Goal: Find contact information: Find contact information

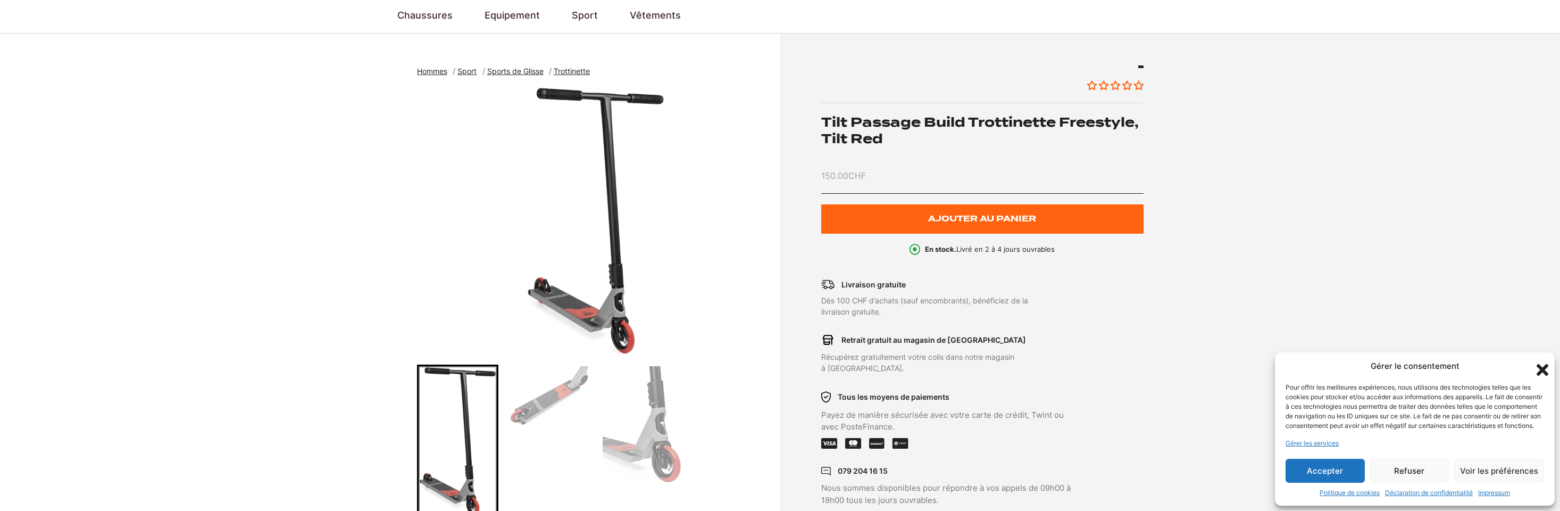
scroll to position [106, 0]
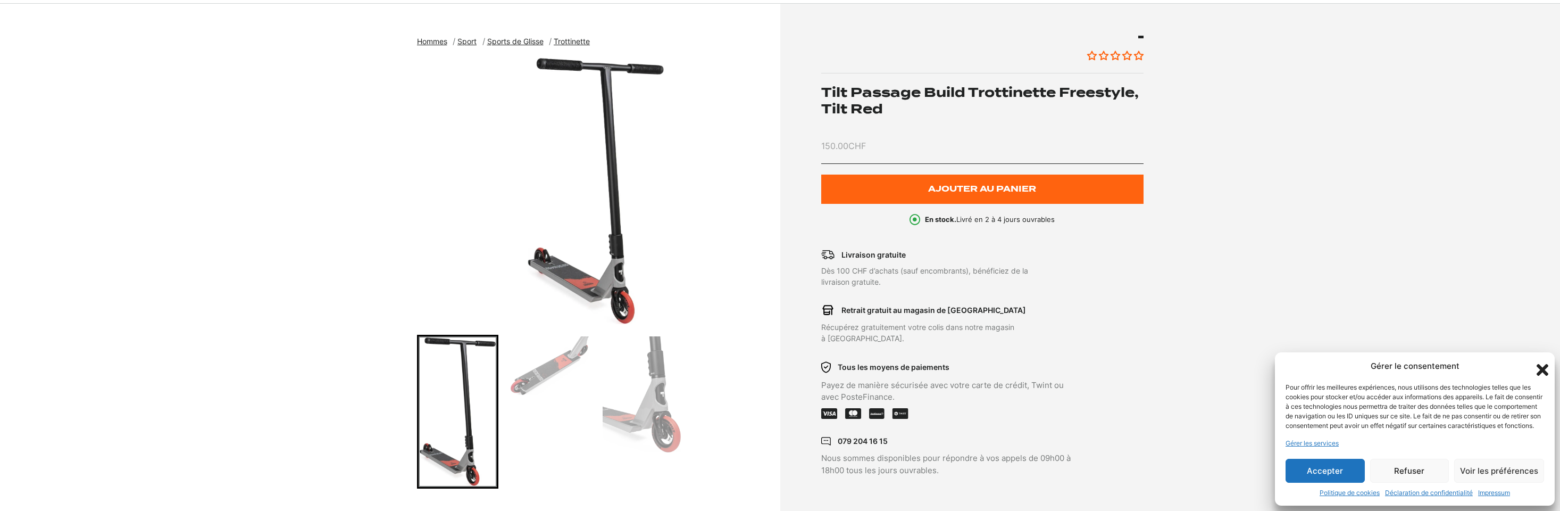
click at [1401, 473] on button "Refuser" at bounding box center [1409, 471] width 79 height 24
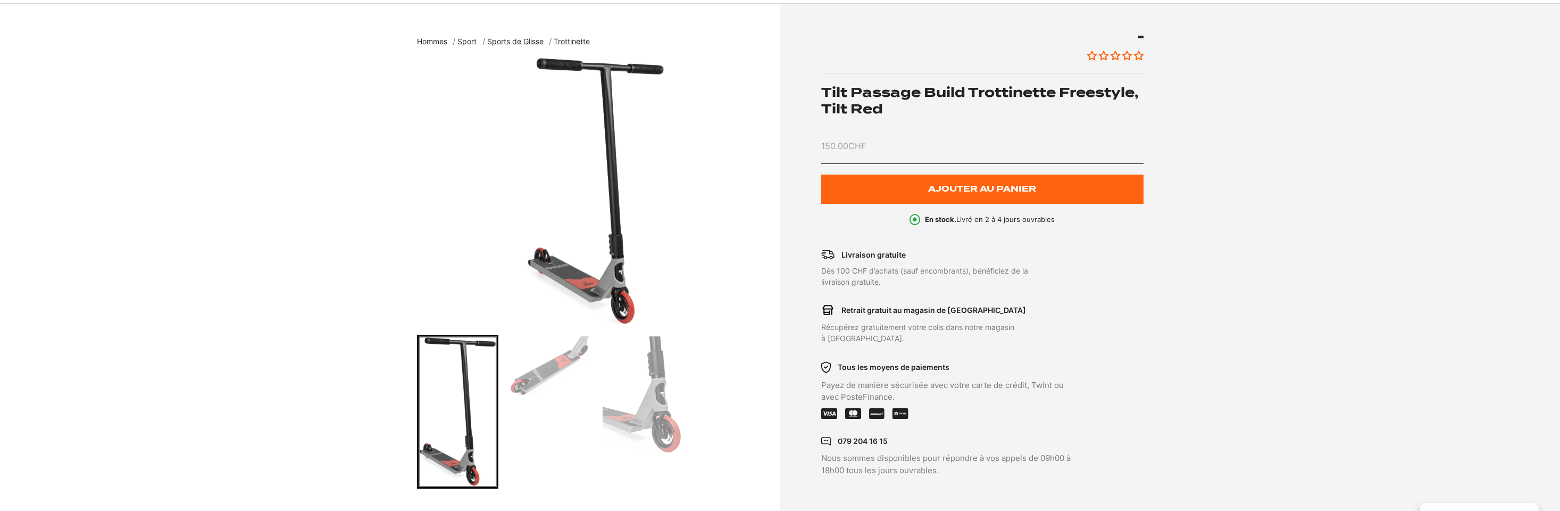
click at [553, 369] on img "Go to slide 2" at bounding box center [550, 365] width 78 height 59
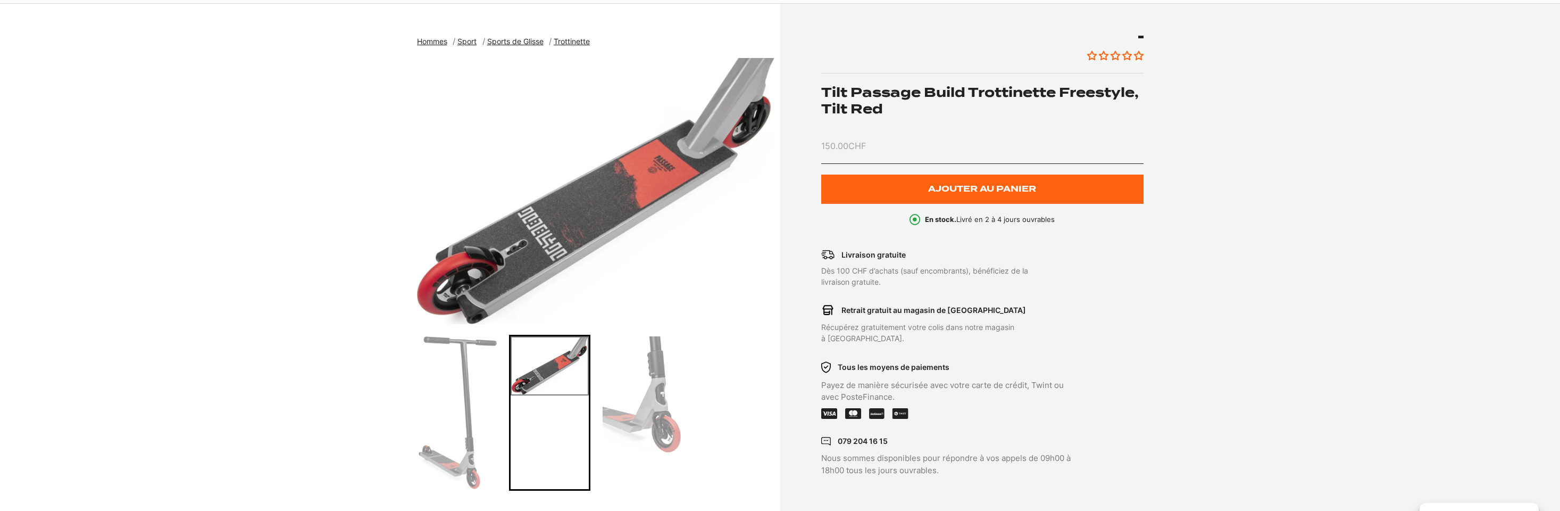
click at [649, 389] on img "Go to slide 3" at bounding box center [642, 394] width 78 height 116
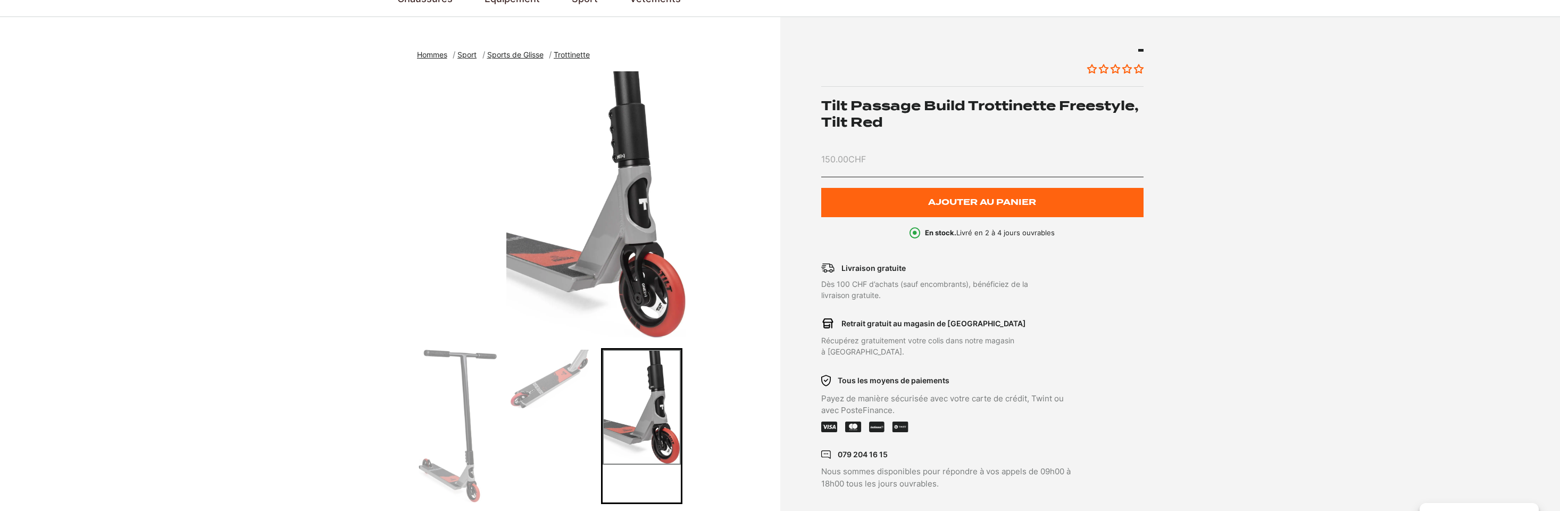
scroll to position [0, 0]
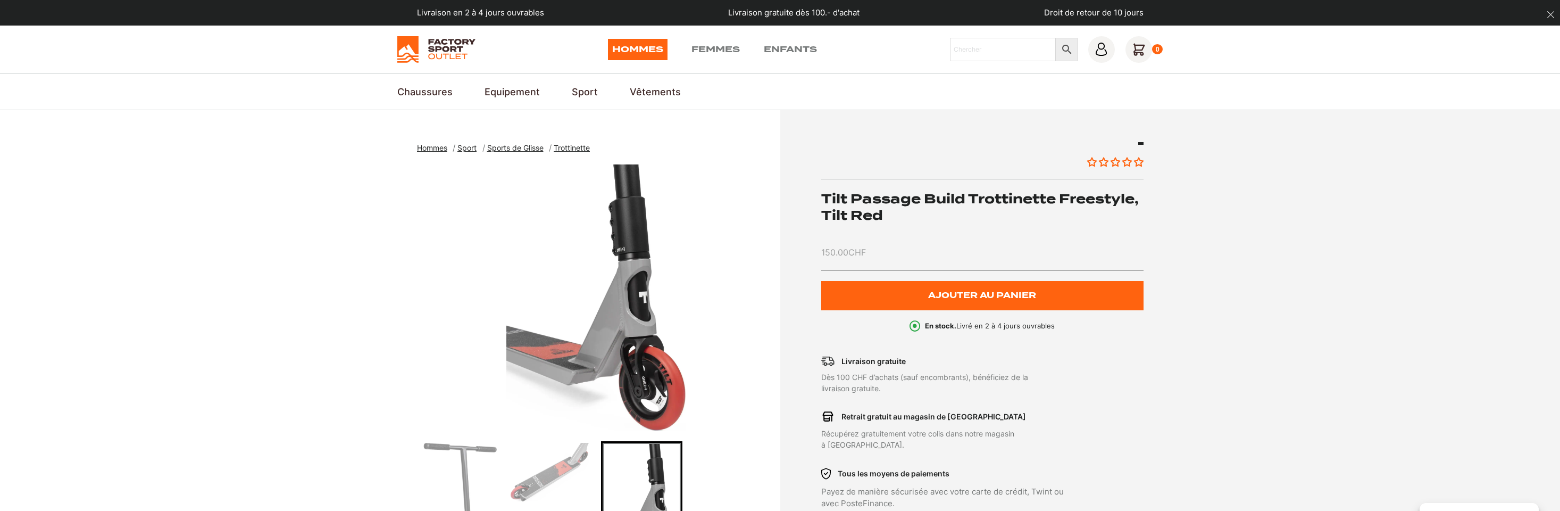
click at [1551, 15] on icon "dismiss" at bounding box center [1551, 15] width 8 height 8
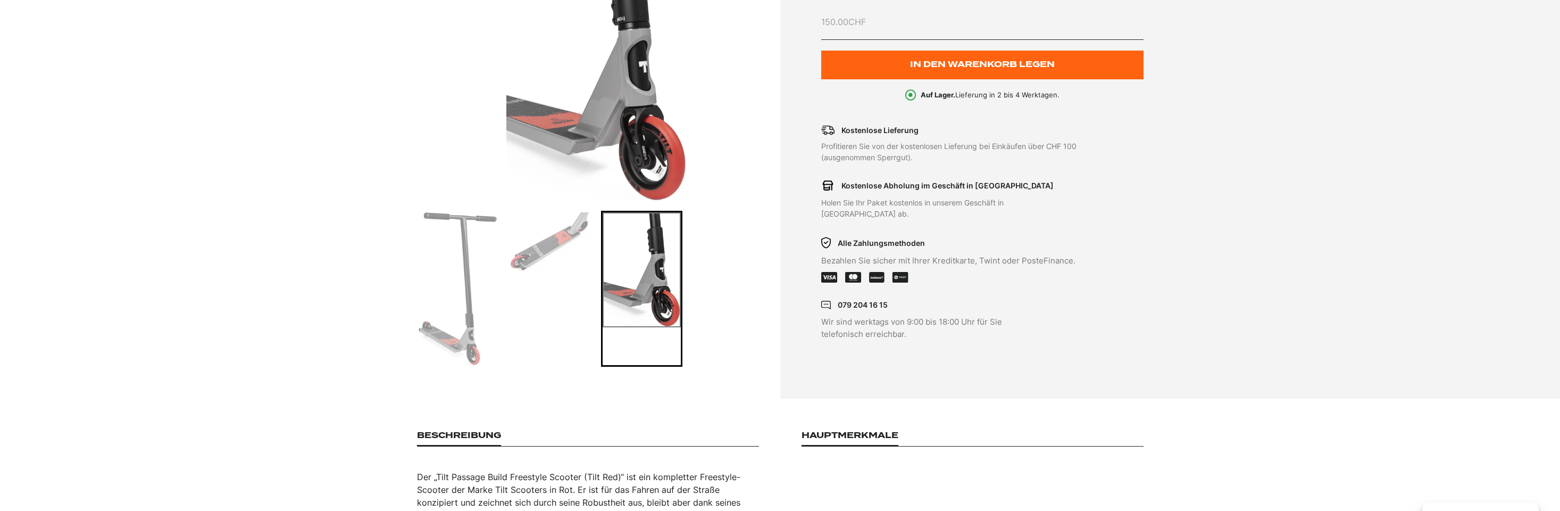
scroll to position [266, 0]
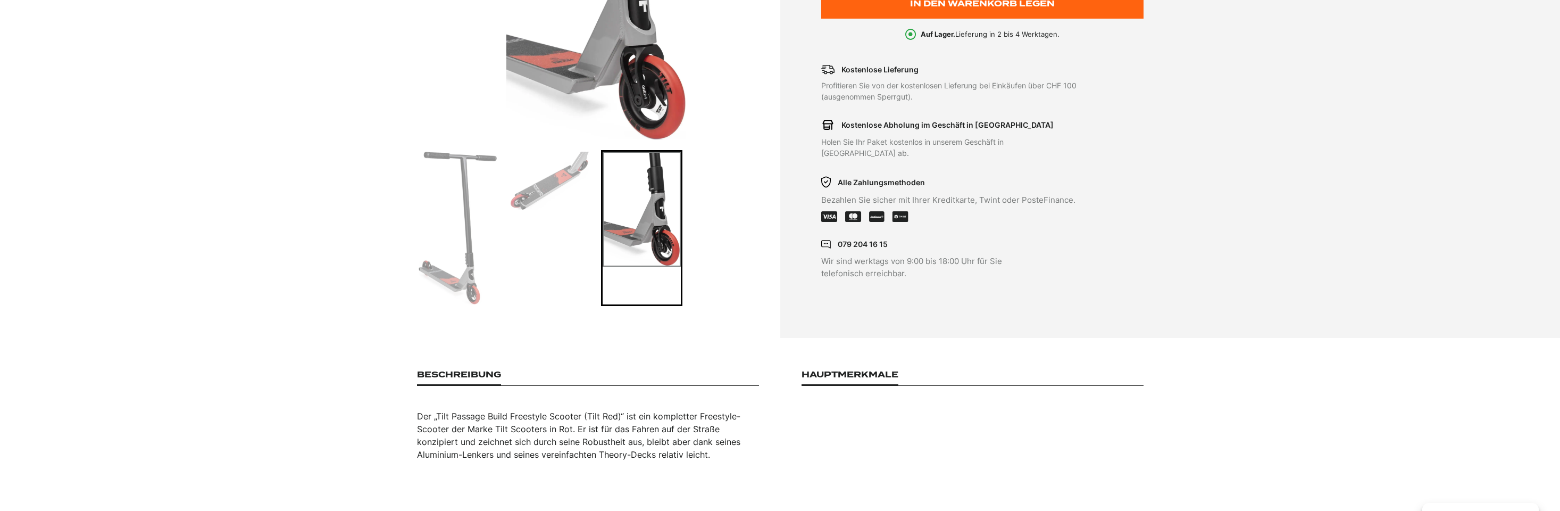
click at [661, 103] on img "3 von 3" at bounding box center [596, 6] width 358 height 266
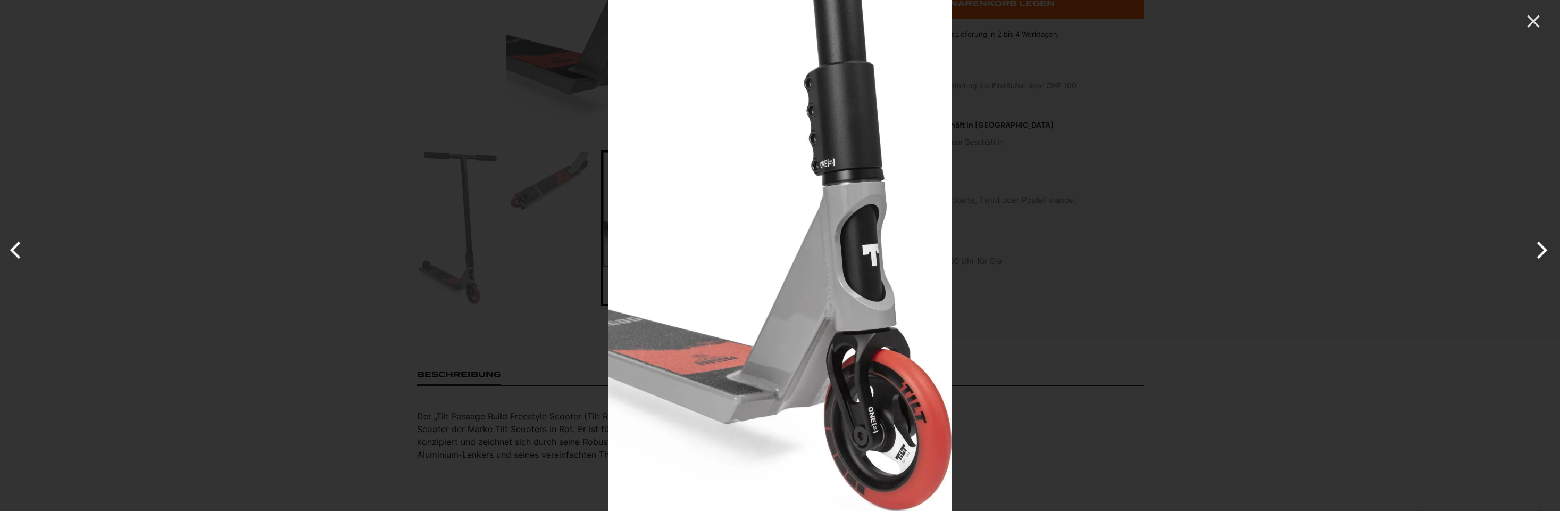
click at [1306, 294] on div at bounding box center [1388, 255] width 1560 height 511
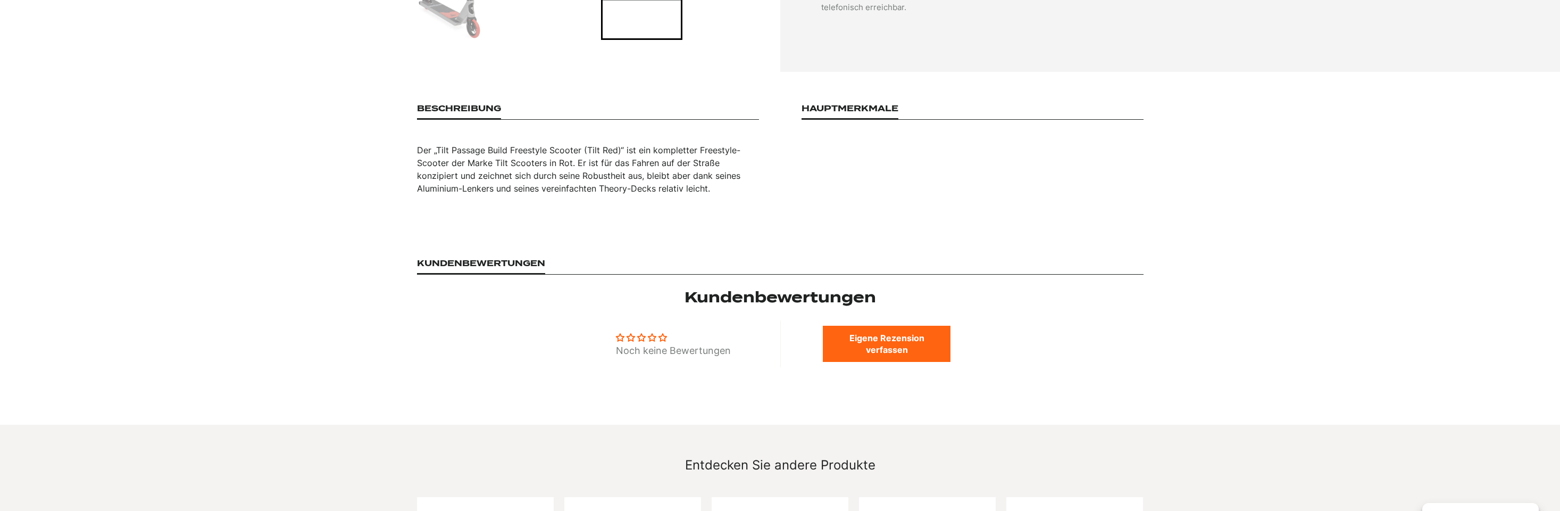
scroll to position [0, 0]
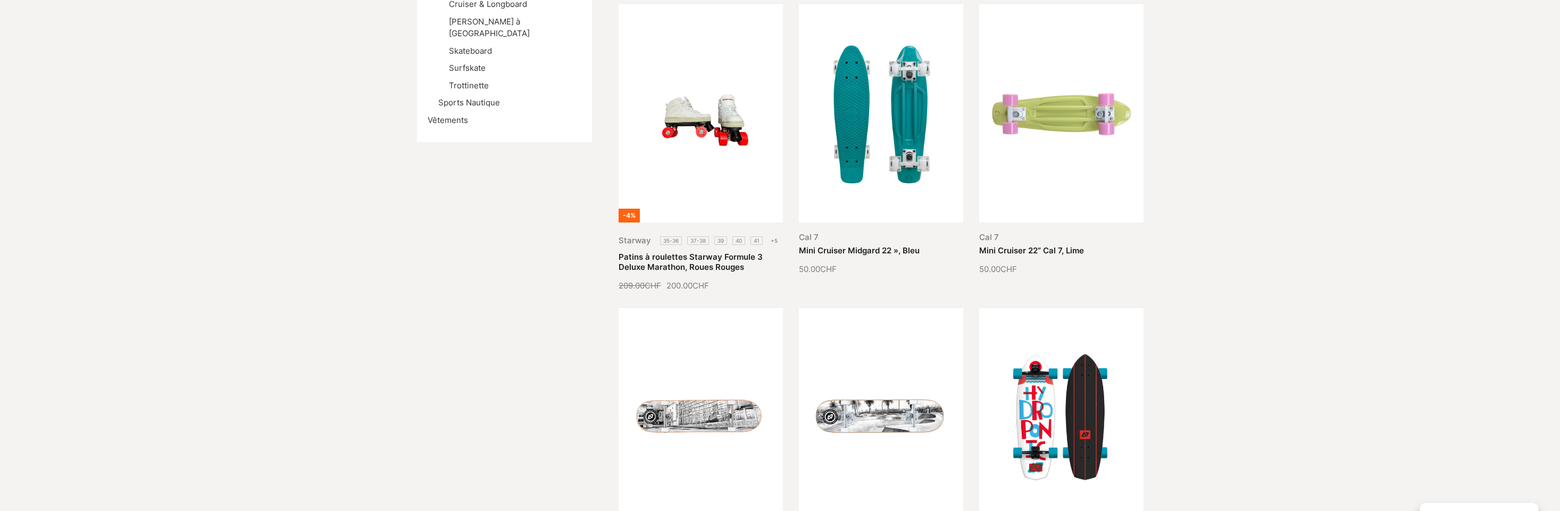
scroll to position [106, 0]
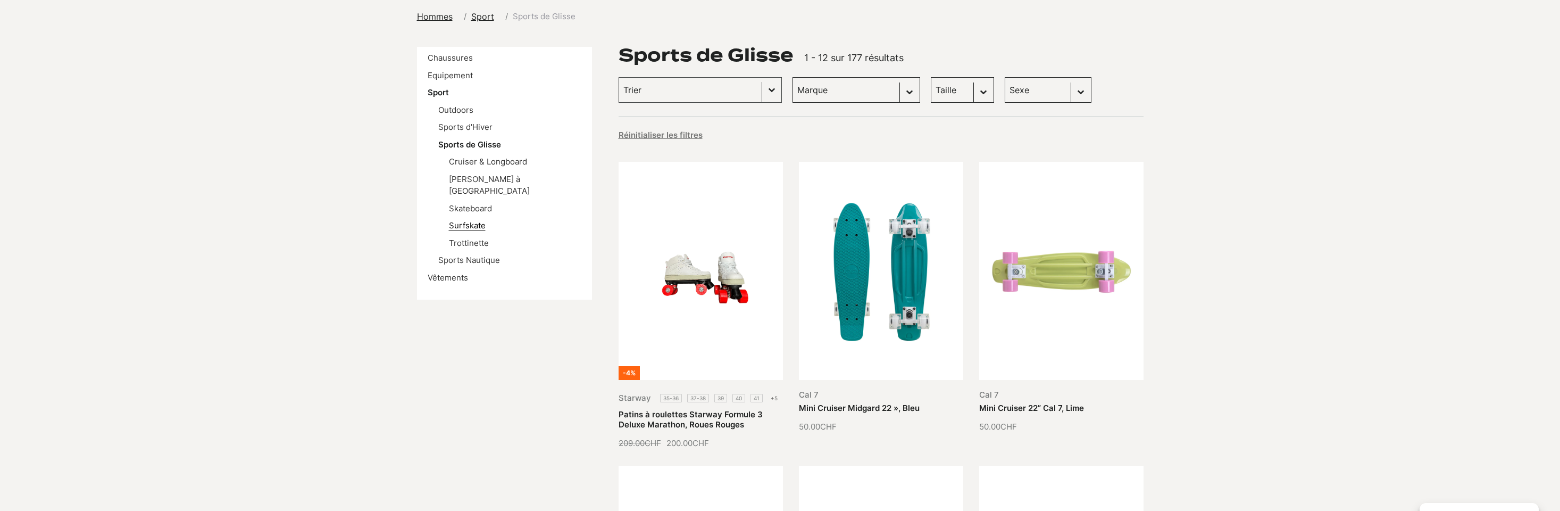
click at [467, 220] on link "Surfskate" at bounding box center [467, 225] width 37 height 10
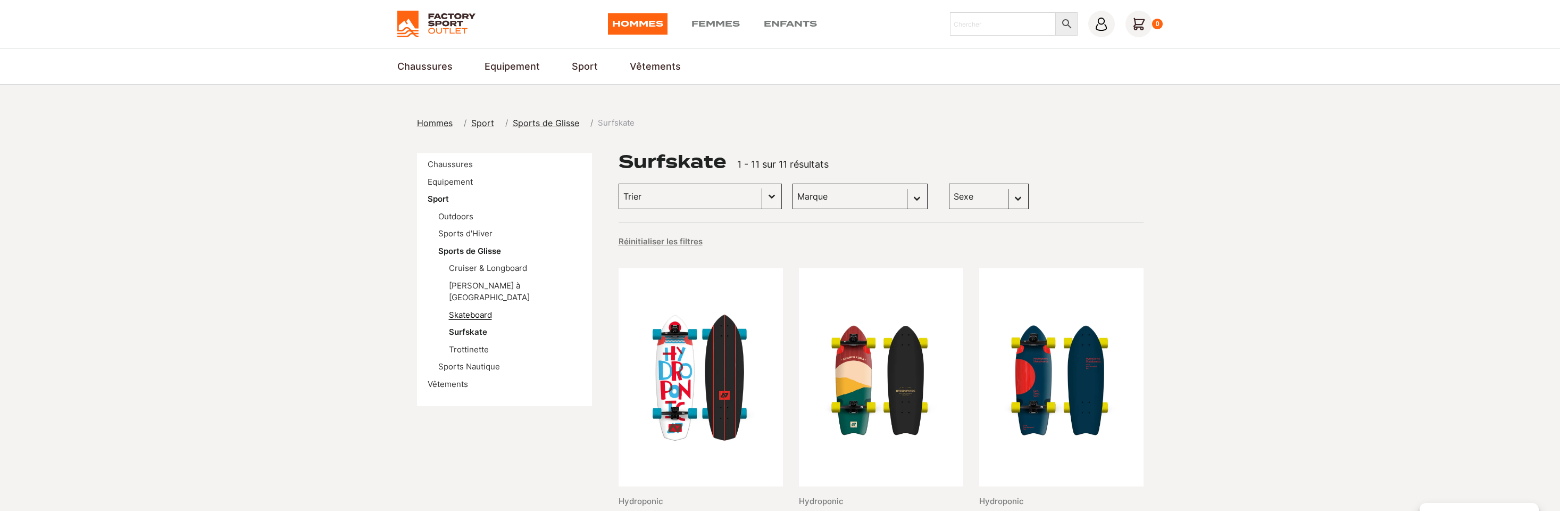
click at [472, 310] on link "Skateboard" at bounding box center [470, 315] width 43 height 10
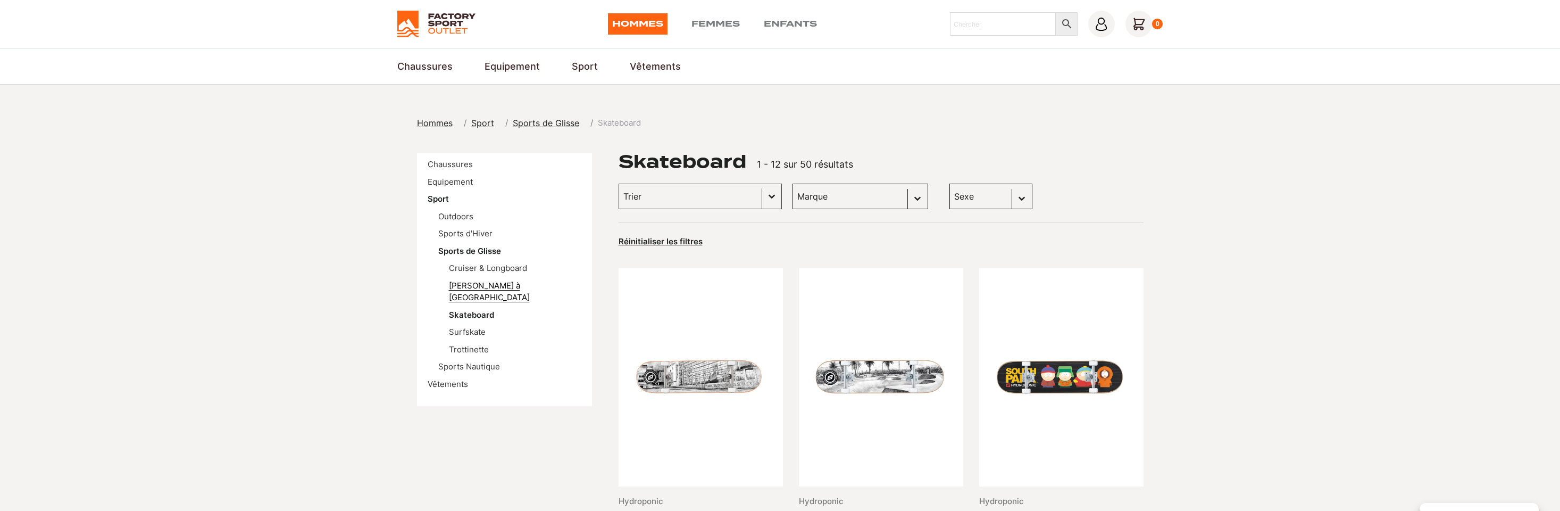
click at [478, 280] on link "[PERSON_NAME] à [GEOGRAPHIC_DATA]" at bounding box center [489, 291] width 81 height 22
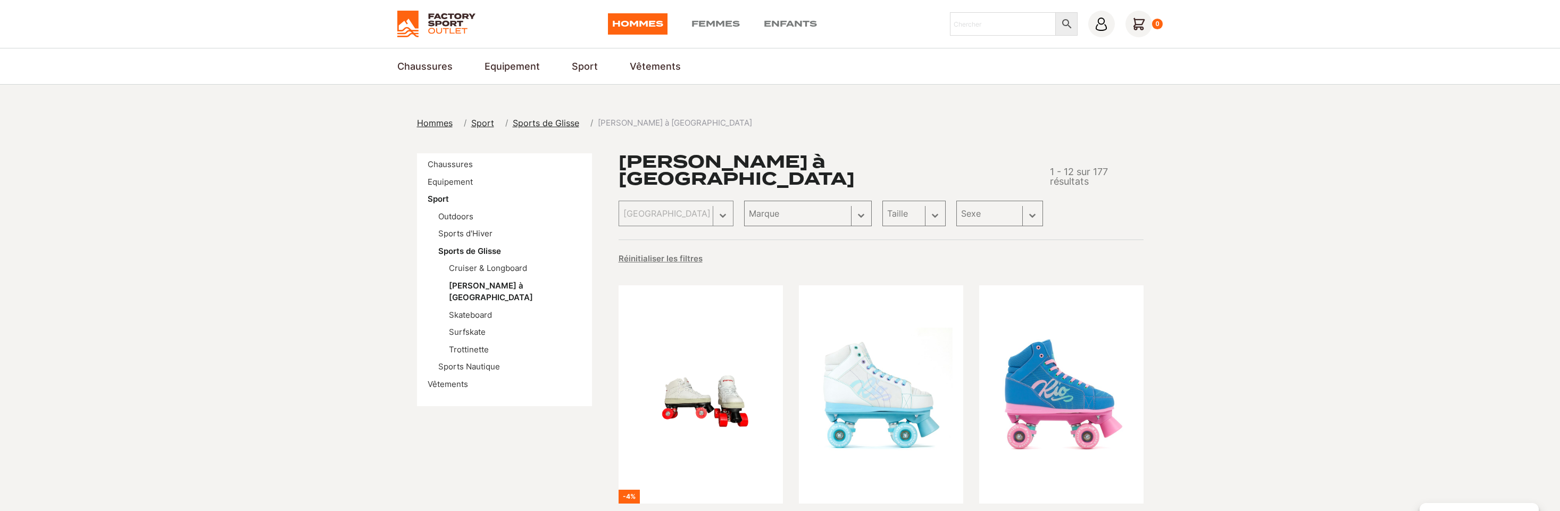
click at [483, 260] on li "Sports de Glisse Cruiser & Longboard Patin à Roulettes Skateboard Surfskate Tro…" at bounding box center [509, 300] width 143 height 111
click at [479, 268] on link "Cruiser & Longboard" at bounding box center [488, 268] width 78 height 10
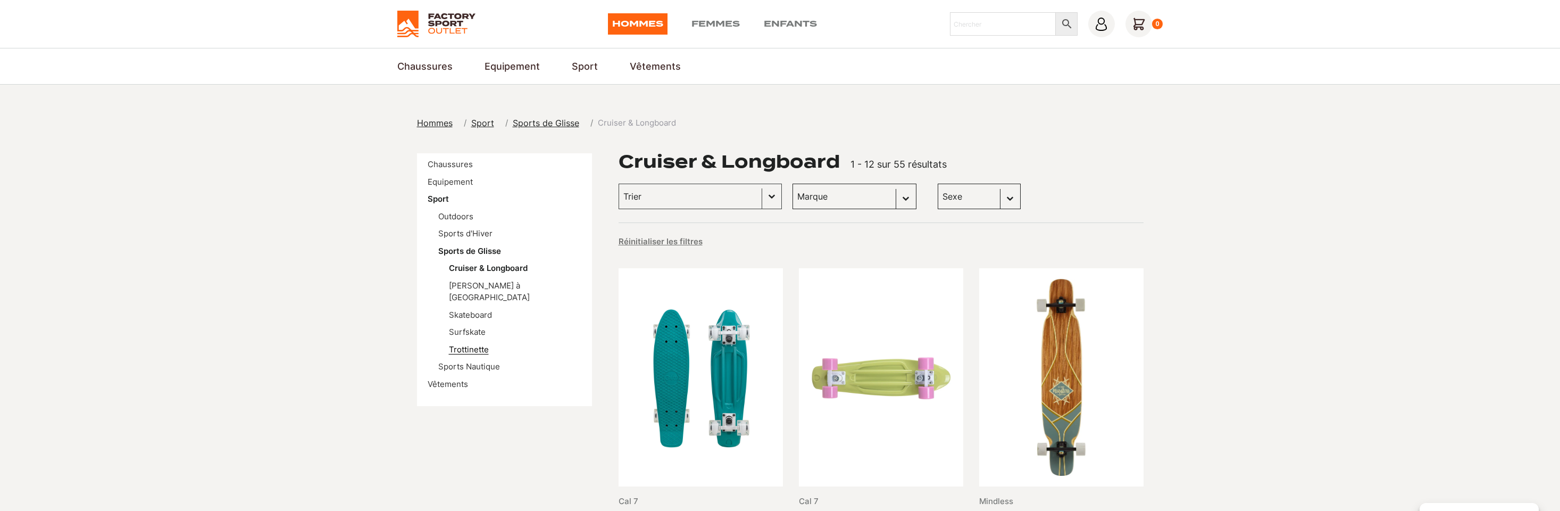
click at [468, 344] on link "Trottinette" at bounding box center [469, 349] width 40 height 10
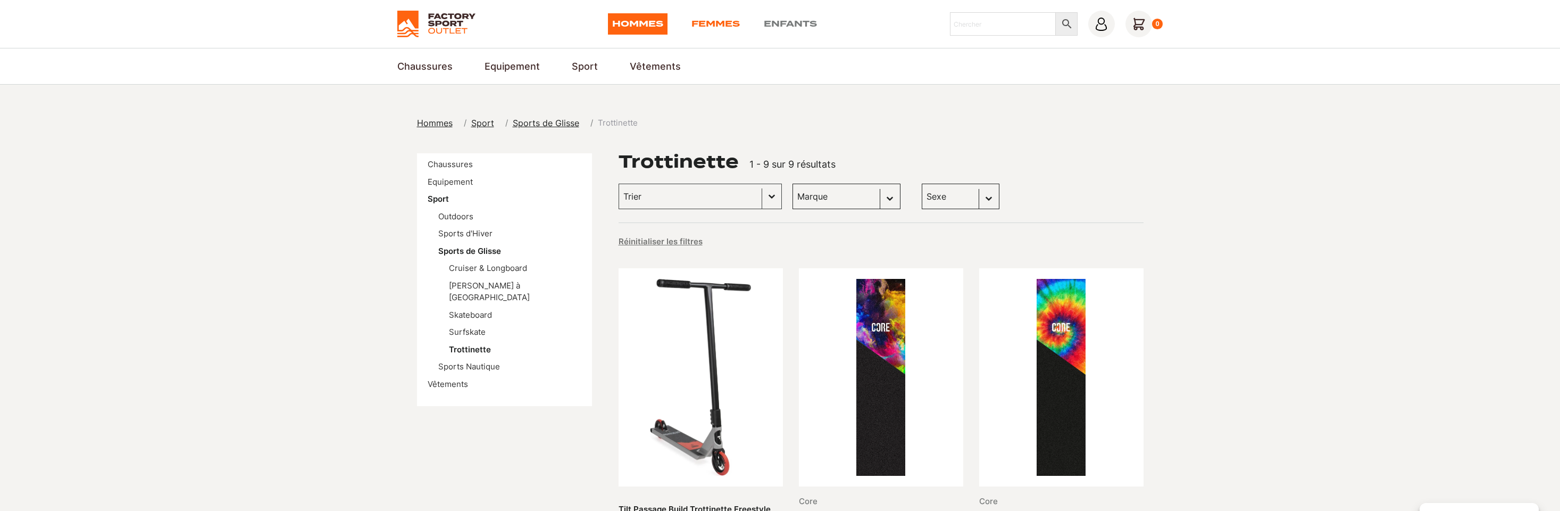
click at [724, 23] on link "Femmes" at bounding box center [716, 23] width 48 height 21
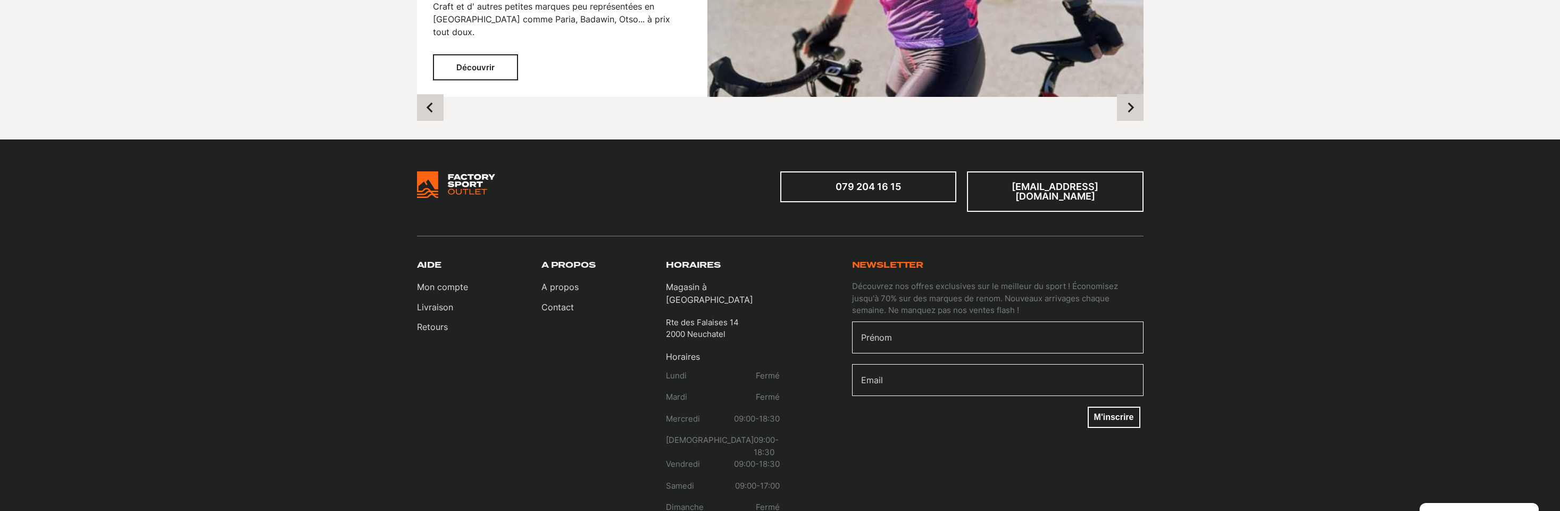
scroll to position [1277, 0]
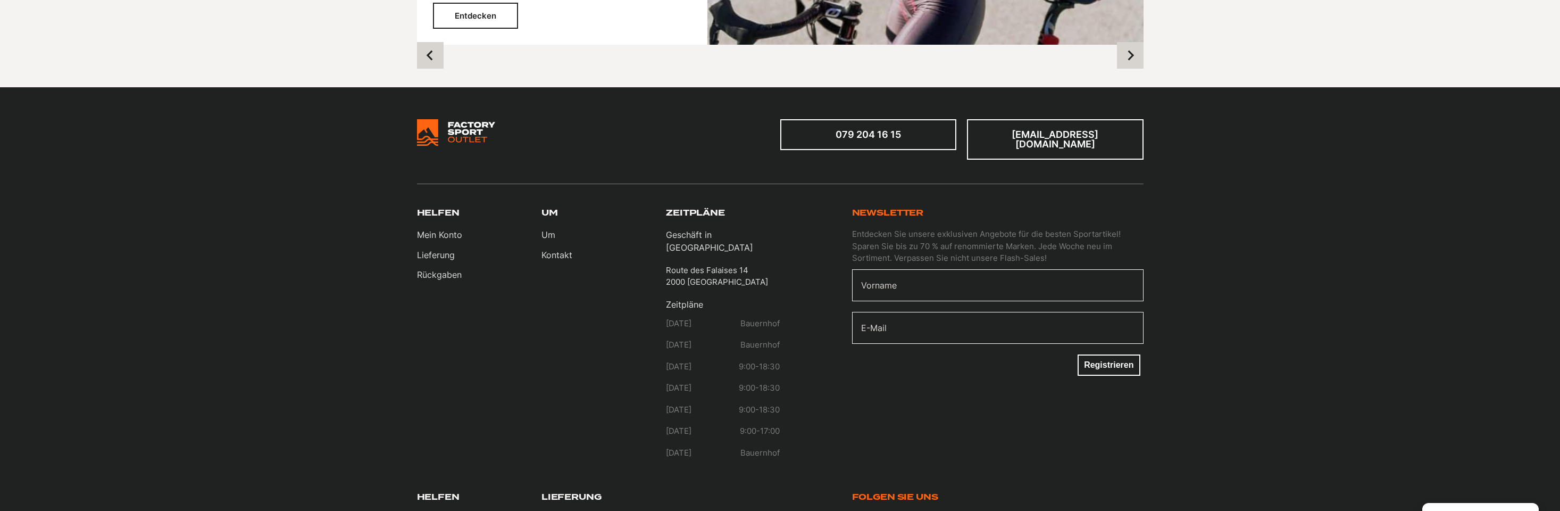
click at [1275, 170] on section "079 204 16 15 info@factorysportoutlet.ch Helfen Mein Konto Lieferung Rückgaben …" at bounding box center [780, 337] width 1560 height 500
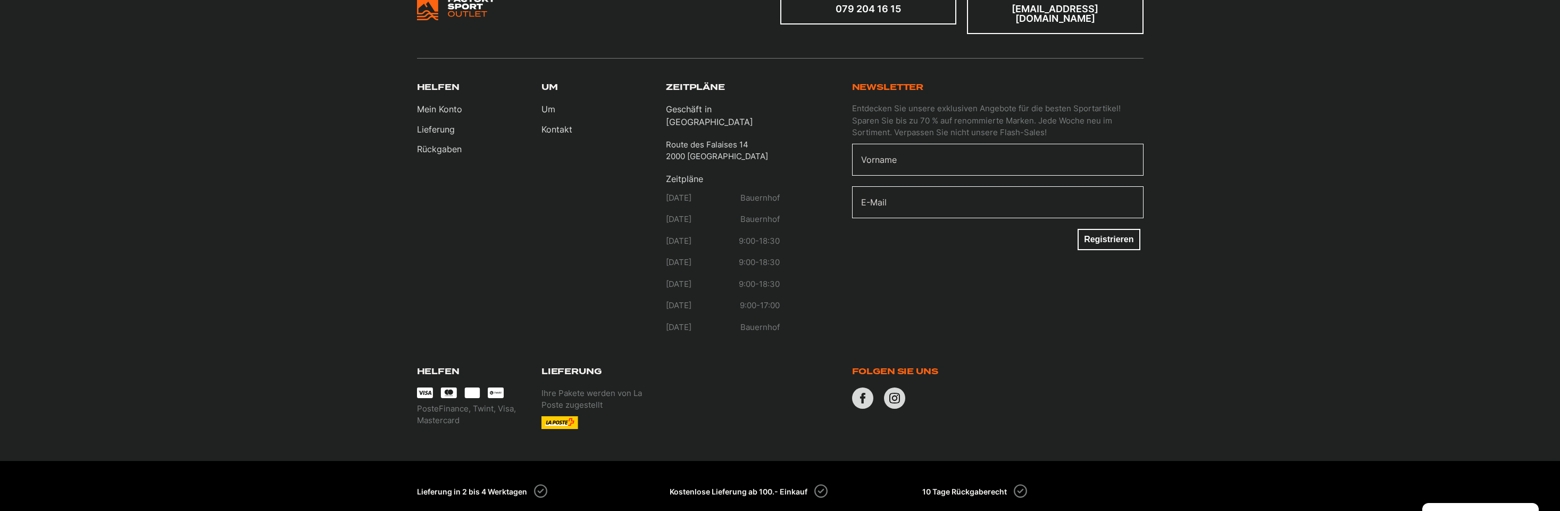
scroll to position [1426, 0]
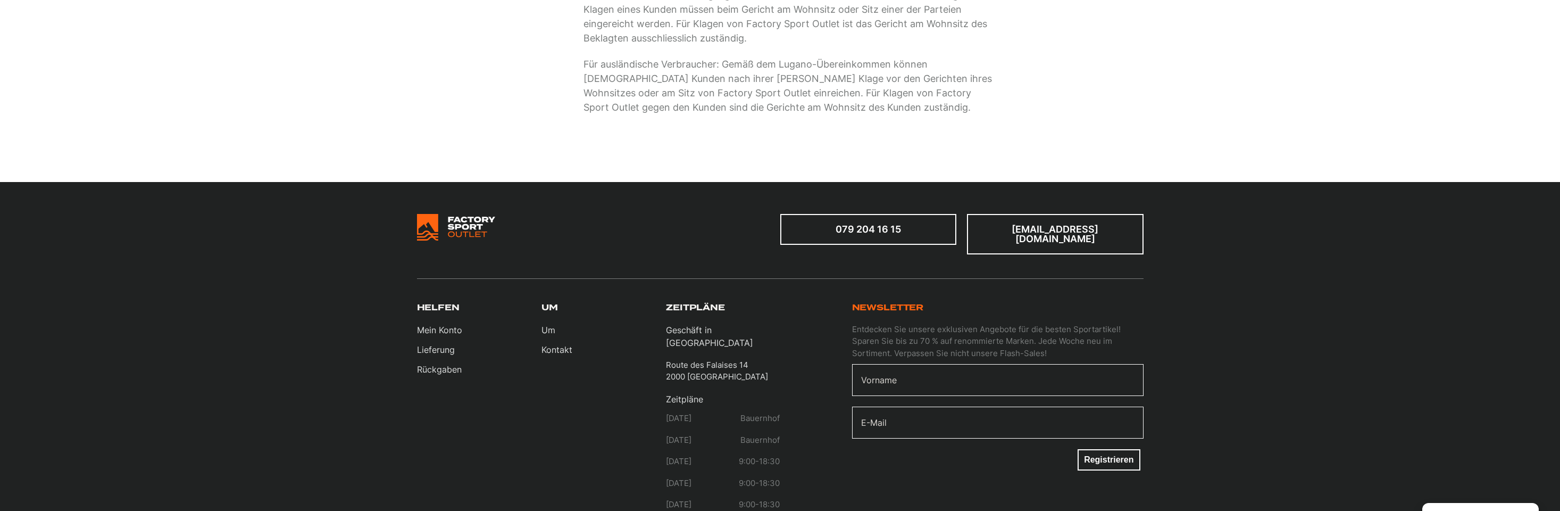
scroll to position [1809, 0]
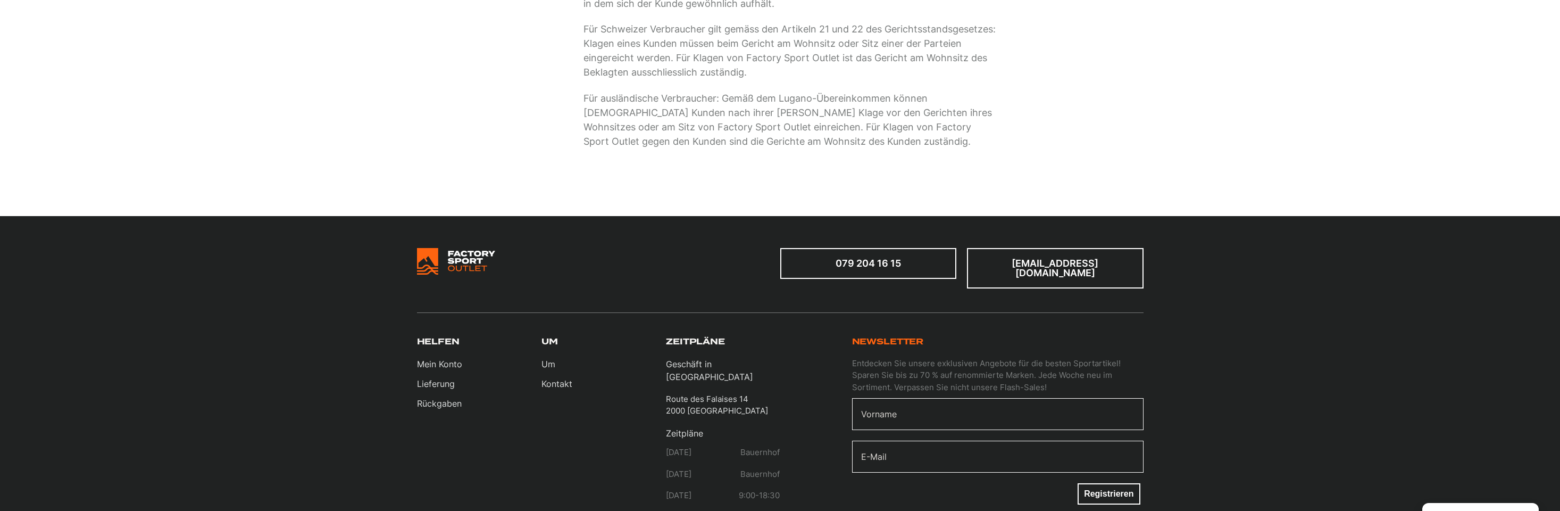
drag, startPoint x: 538, startPoint y: 270, endPoint x: 447, endPoint y: 252, distance: 92.2
click at [447, 252] on div at bounding box center [598, 268] width 363 height 40
click at [554, 378] on font "Kontakt" at bounding box center [557, 383] width 31 height 11
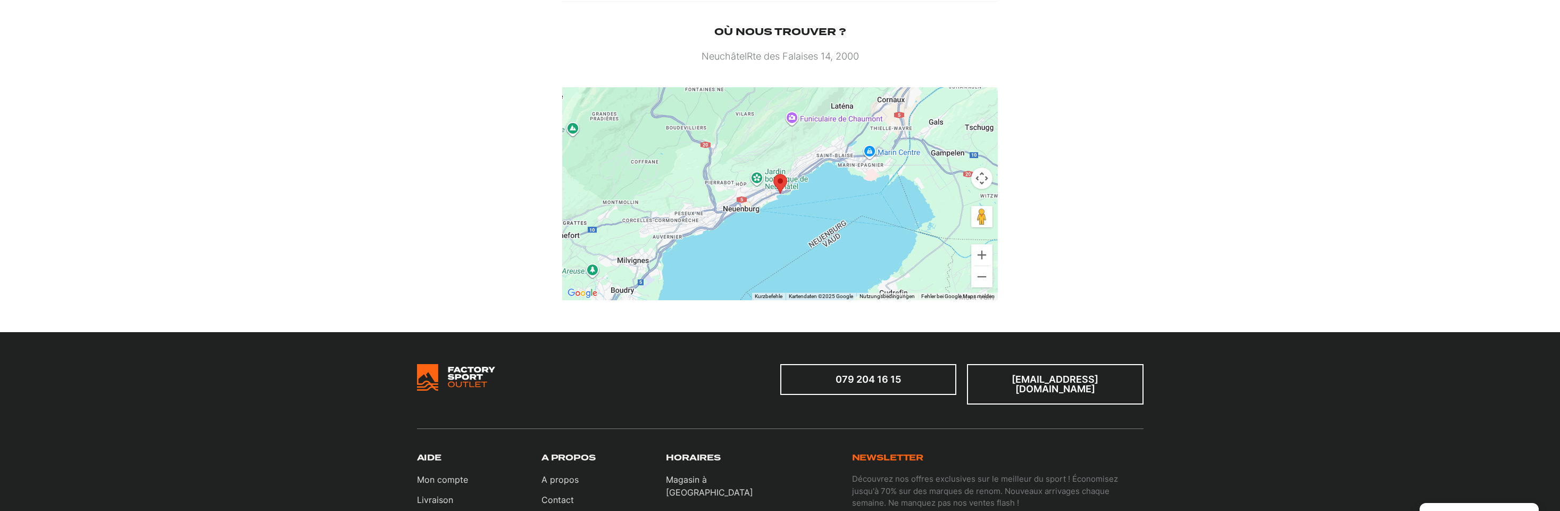
scroll to position [532, 0]
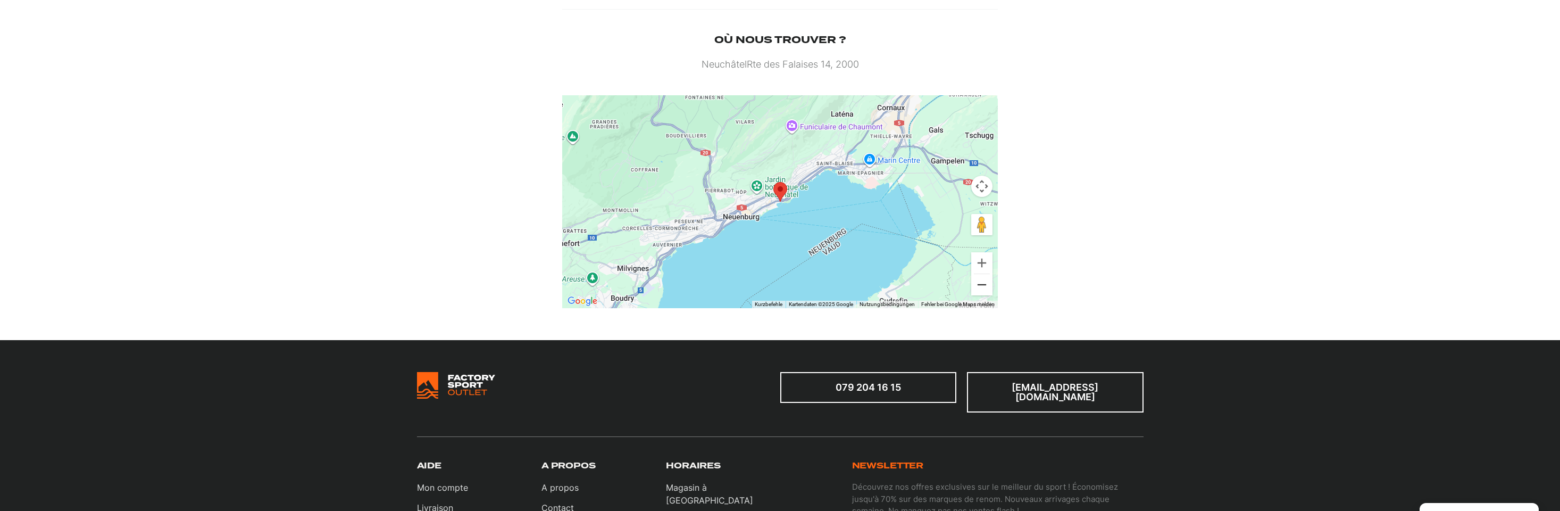
click at [977, 288] on button "Verkleinern" at bounding box center [981, 284] width 21 height 21
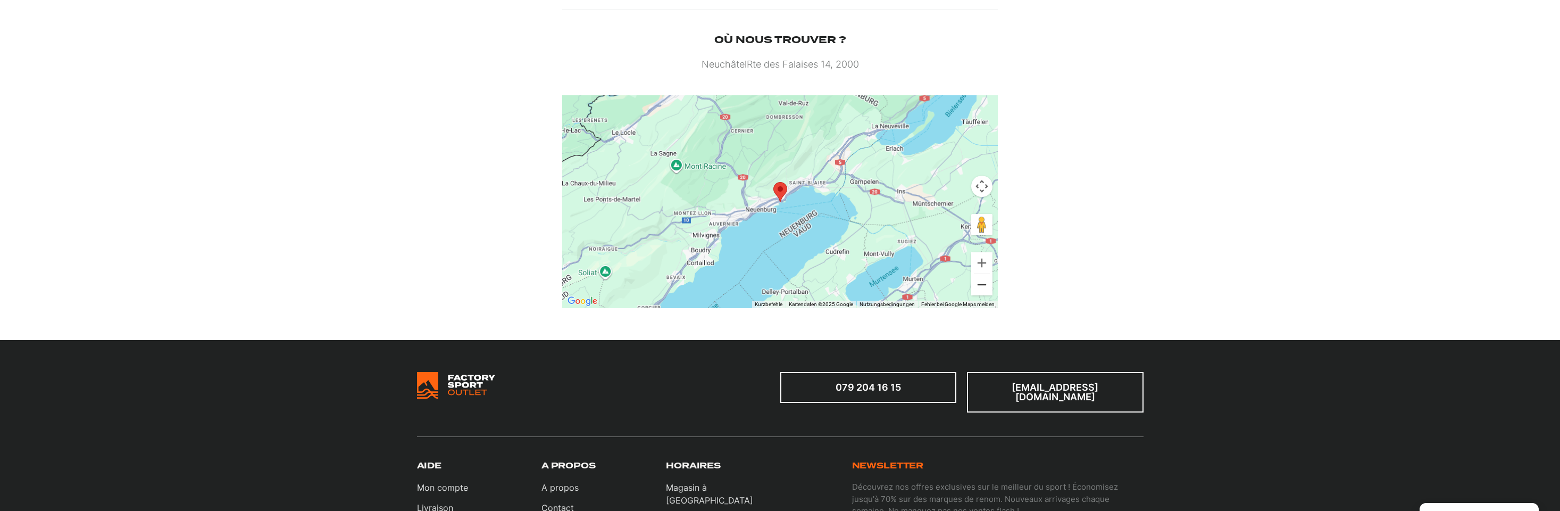
click at [980, 289] on button "Verkleinern" at bounding box center [981, 284] width 21 height 21
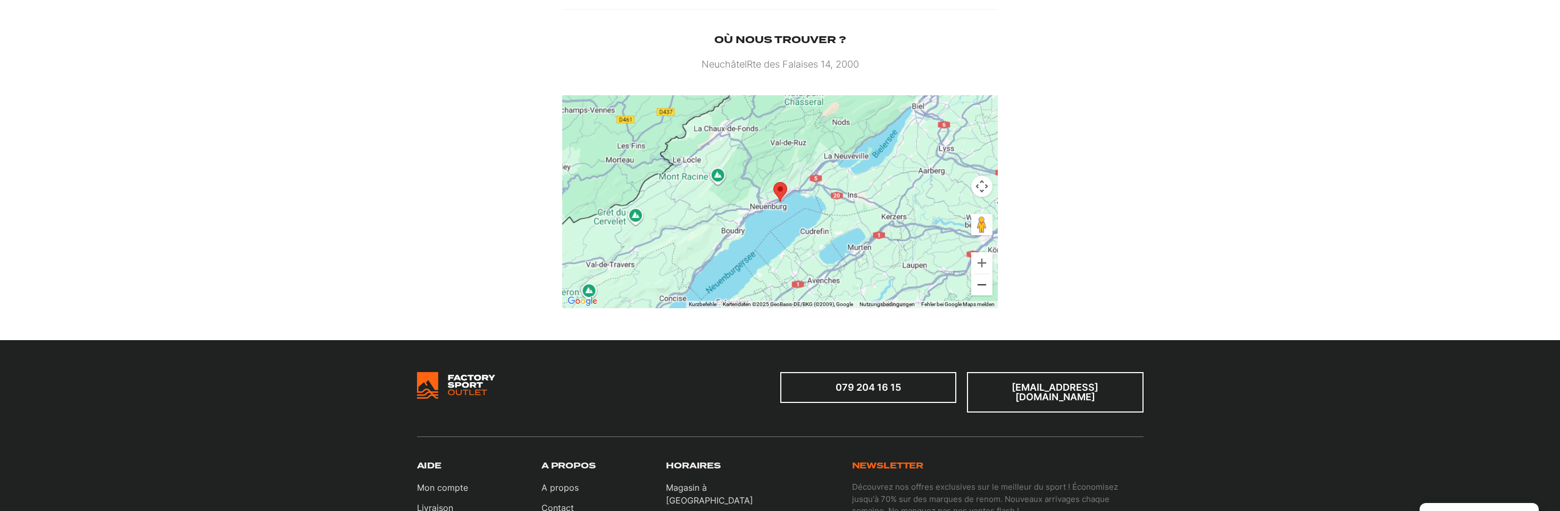
click at [980, 289] on button "Verkleinern" at bounding box center [981, 284] width 21 height 21
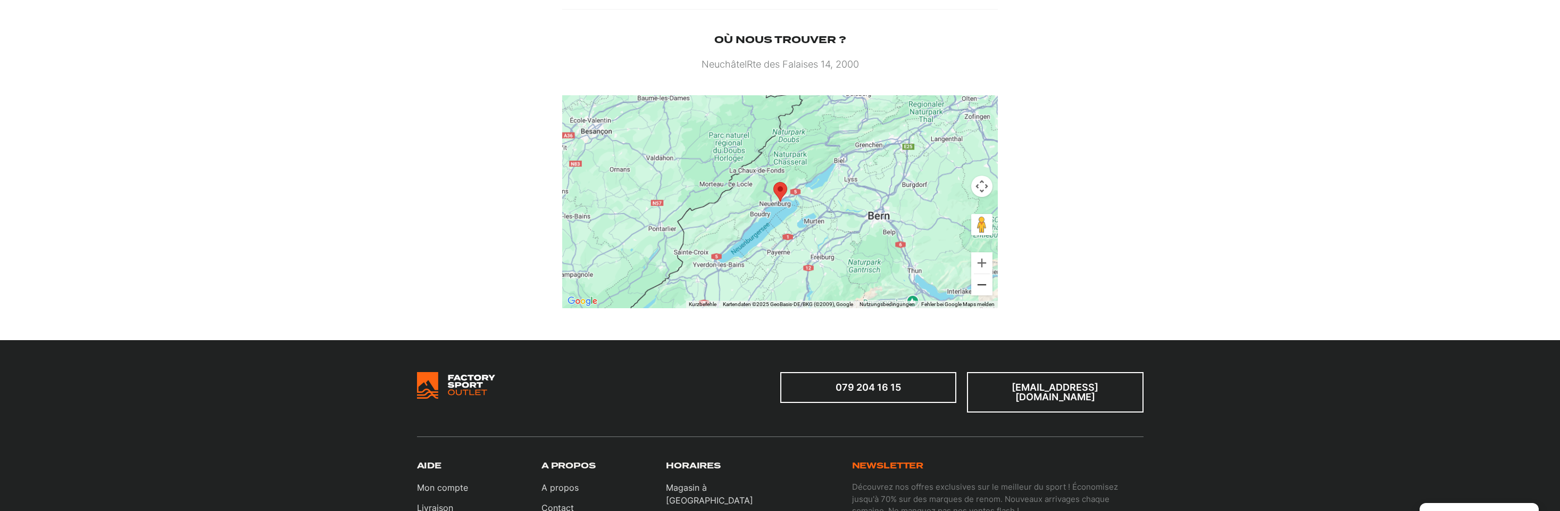
click at [980, 289] on button "Verkleinern" at bounding box center [981, 284] width 21 height 21
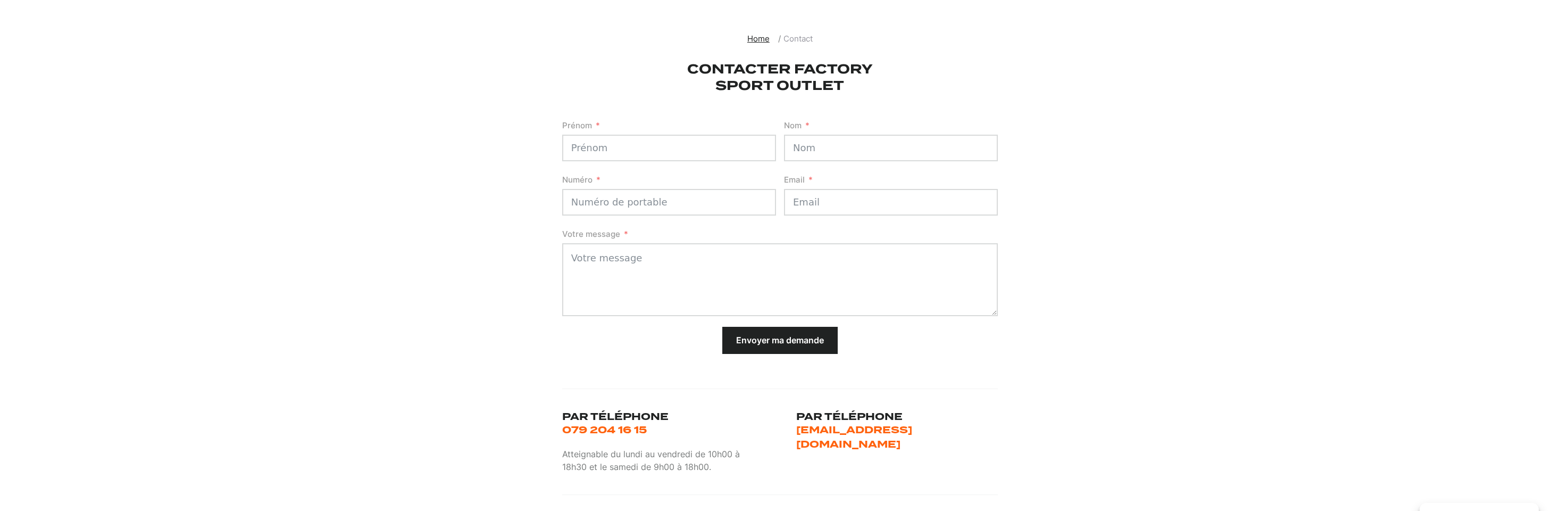
scroll to position [0, 0]
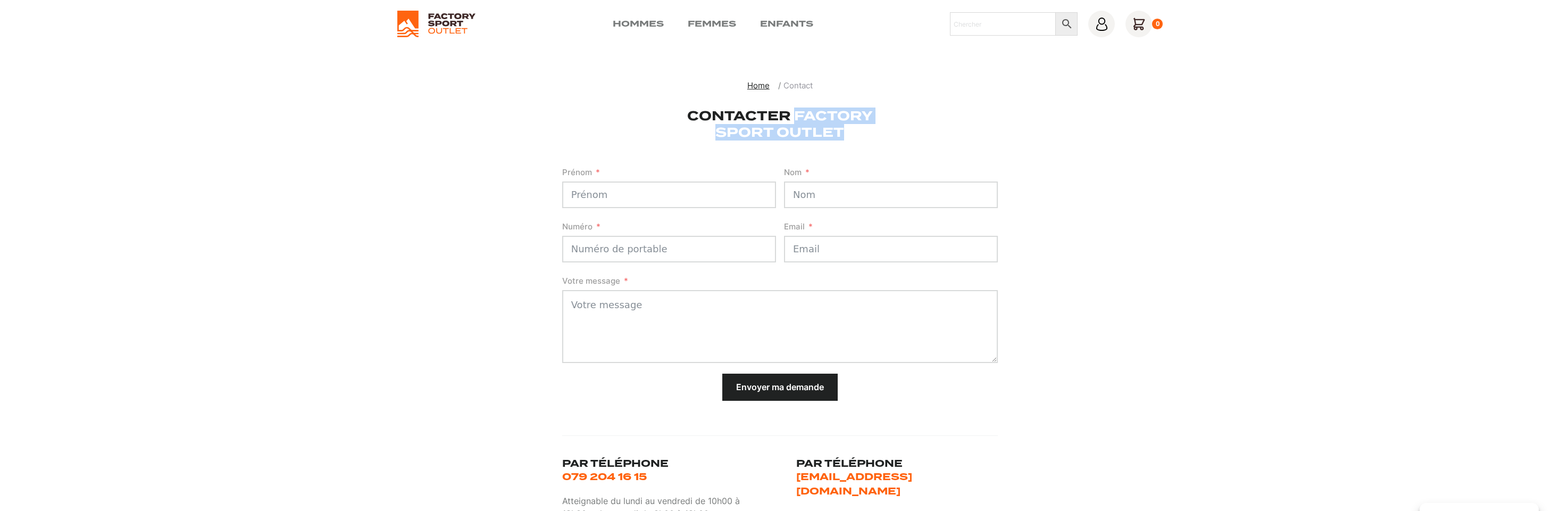
drag, startPoint x: 796, startPoint y: 115, endPoint x: 844, endPoint y: 130, distance: 49.5
click at [844, 130] on h1 "Contacter Factory Sport Outlet" at bounding box center [780, 123] width 290 height 33
copy h1 "Factory Sport Outlet"
